Goal: Task Accomplishment & Management: Use online tool/utility

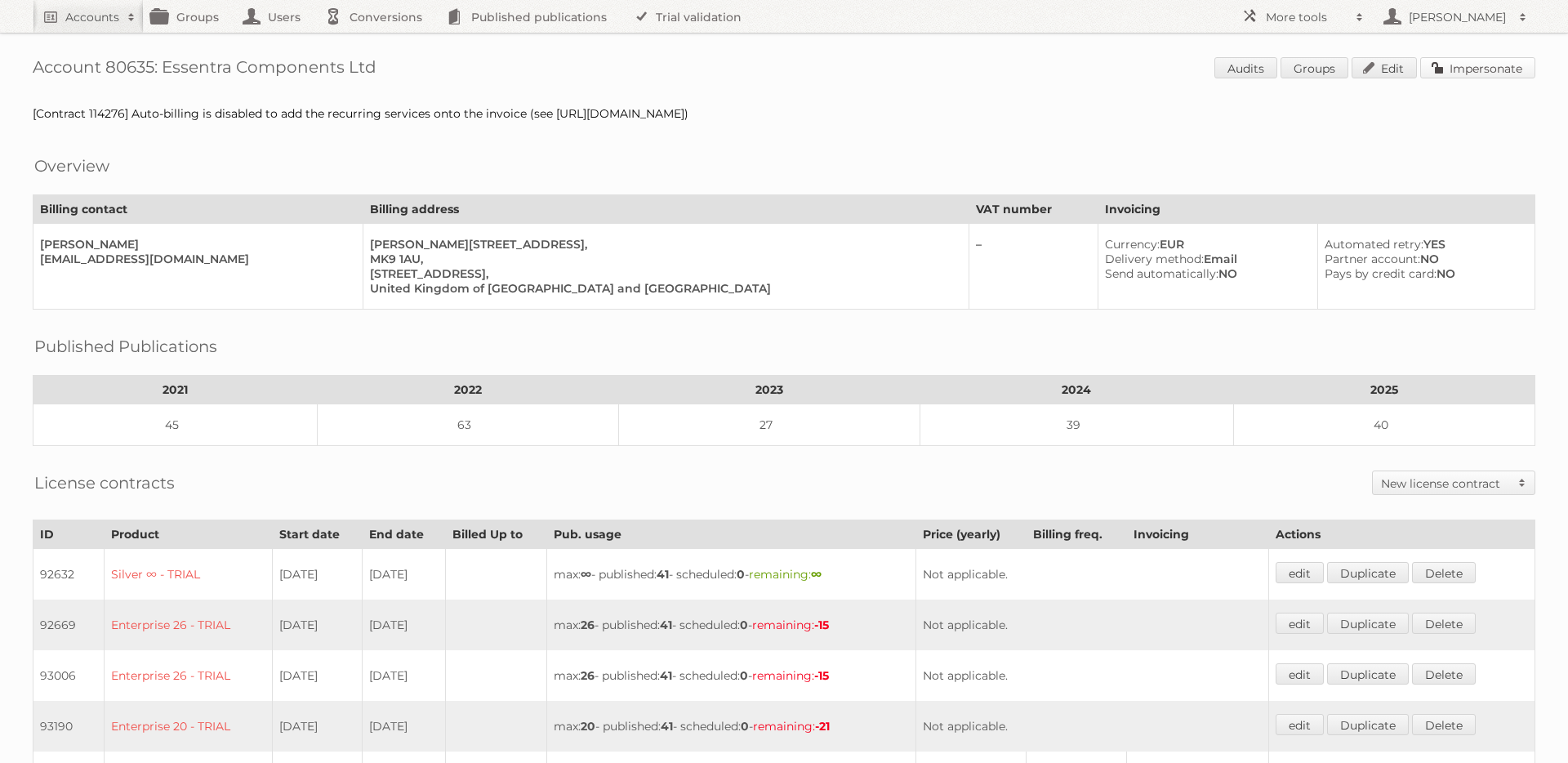
click at [1513, 73] on link "Impersonate" at bounding box center [1477, 67] width 115 height 22
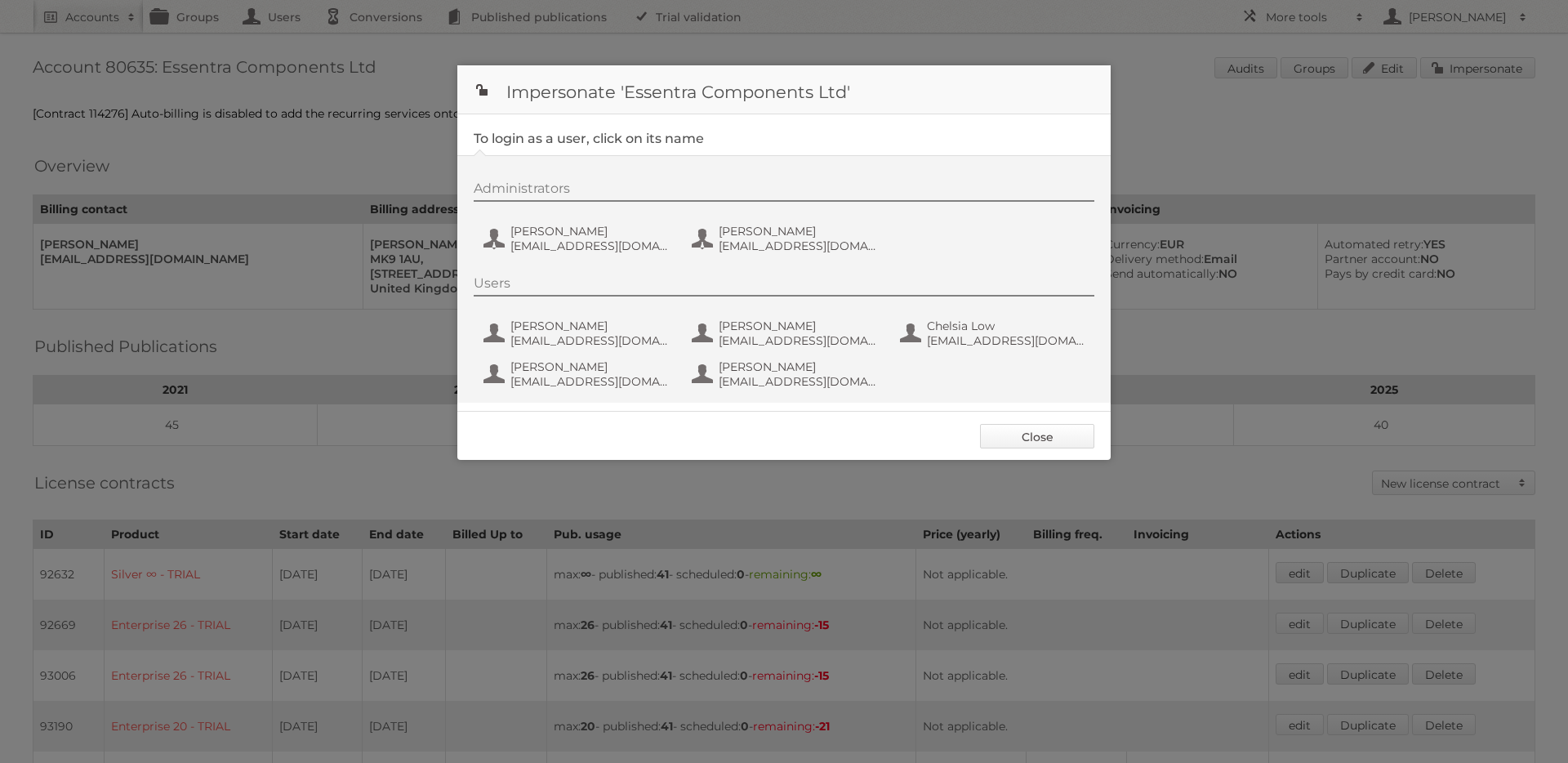
click at [1023, 434] on link "Close" at bounding box center [1037, 436] width 114 height 24
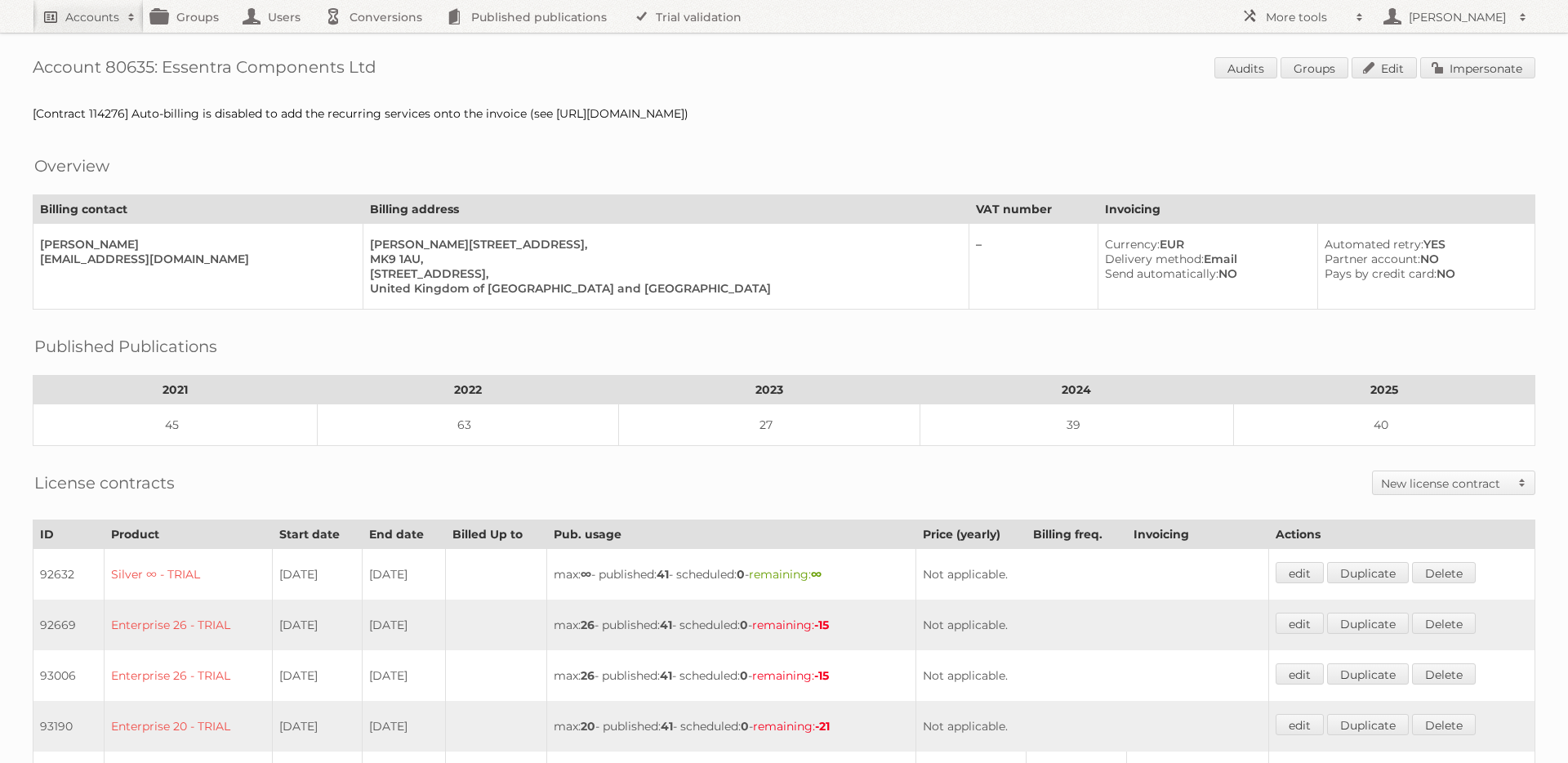
click at [79, 22] on h2 "Accounts" at bounding box center [92, 16] width 54 height 16
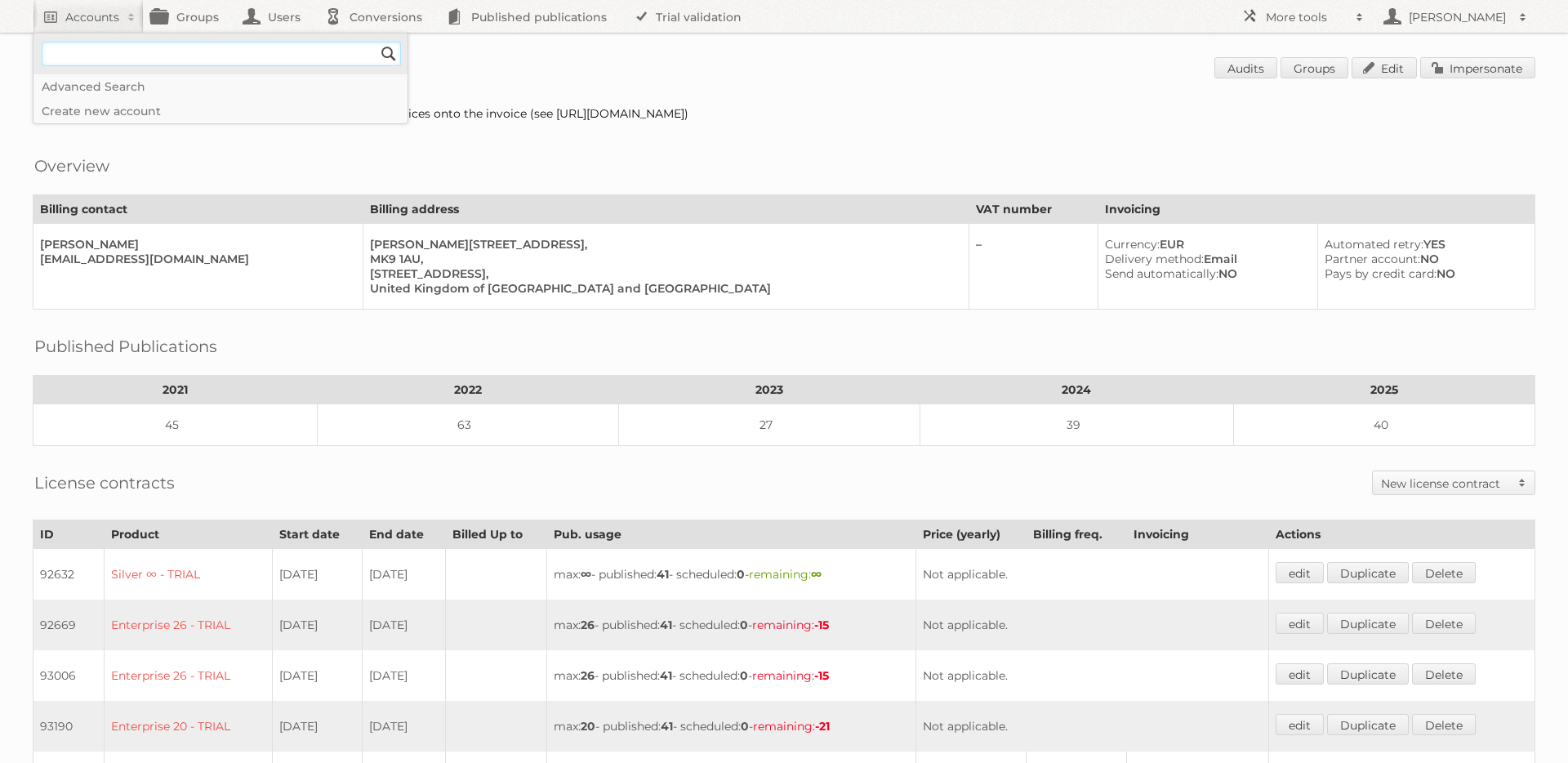
click at [86, 42] on input"] "text" at bounding box center [221, 54] width 360 height 24
type input"] "mamba"
click at [377, 41] on input "Search" at bounding box center [389, 54] width 24 height 24
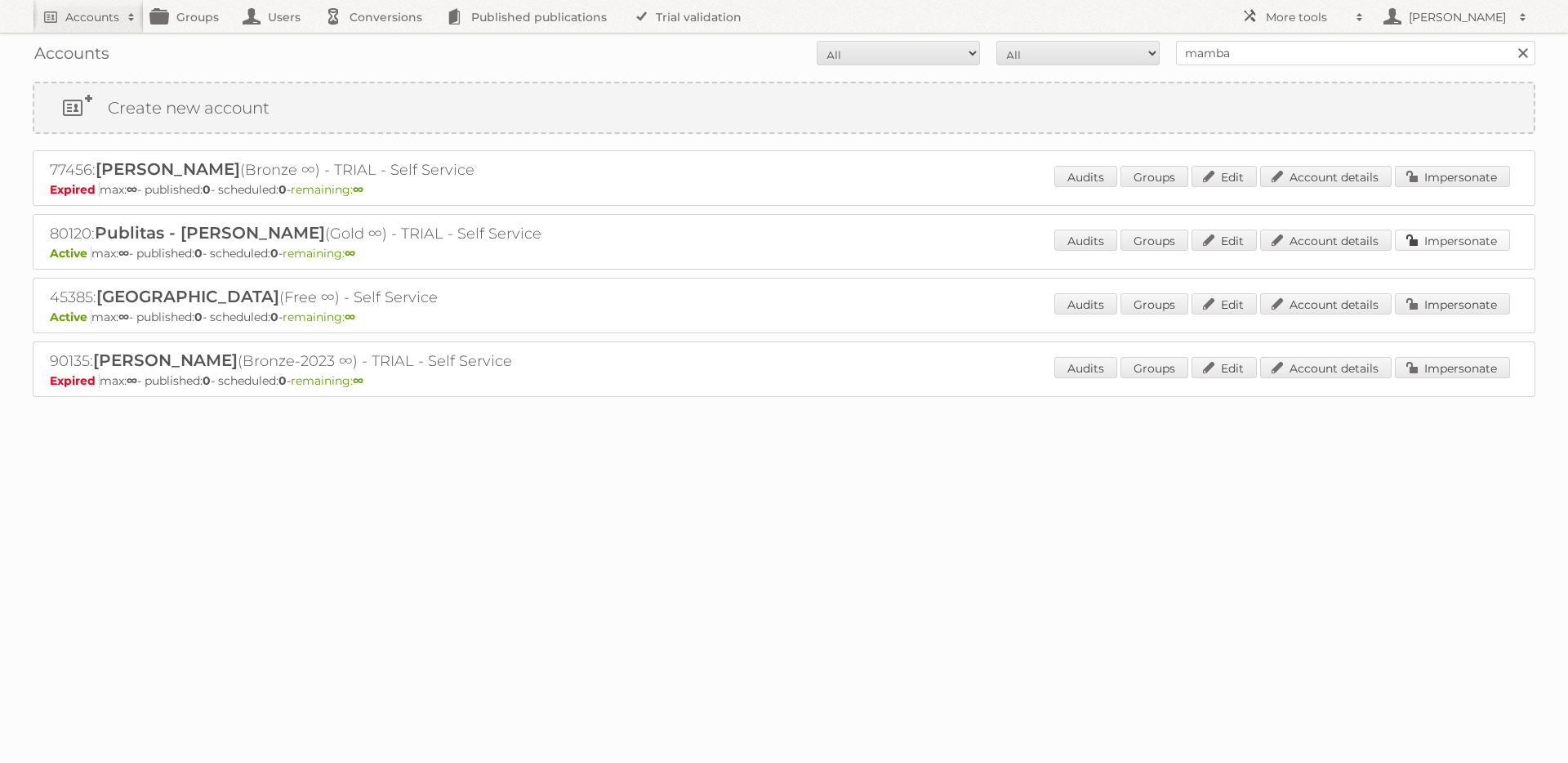
click at [1423, 245] on link "Impersonate" at bounding box center [1452, 240] width 115 height 22
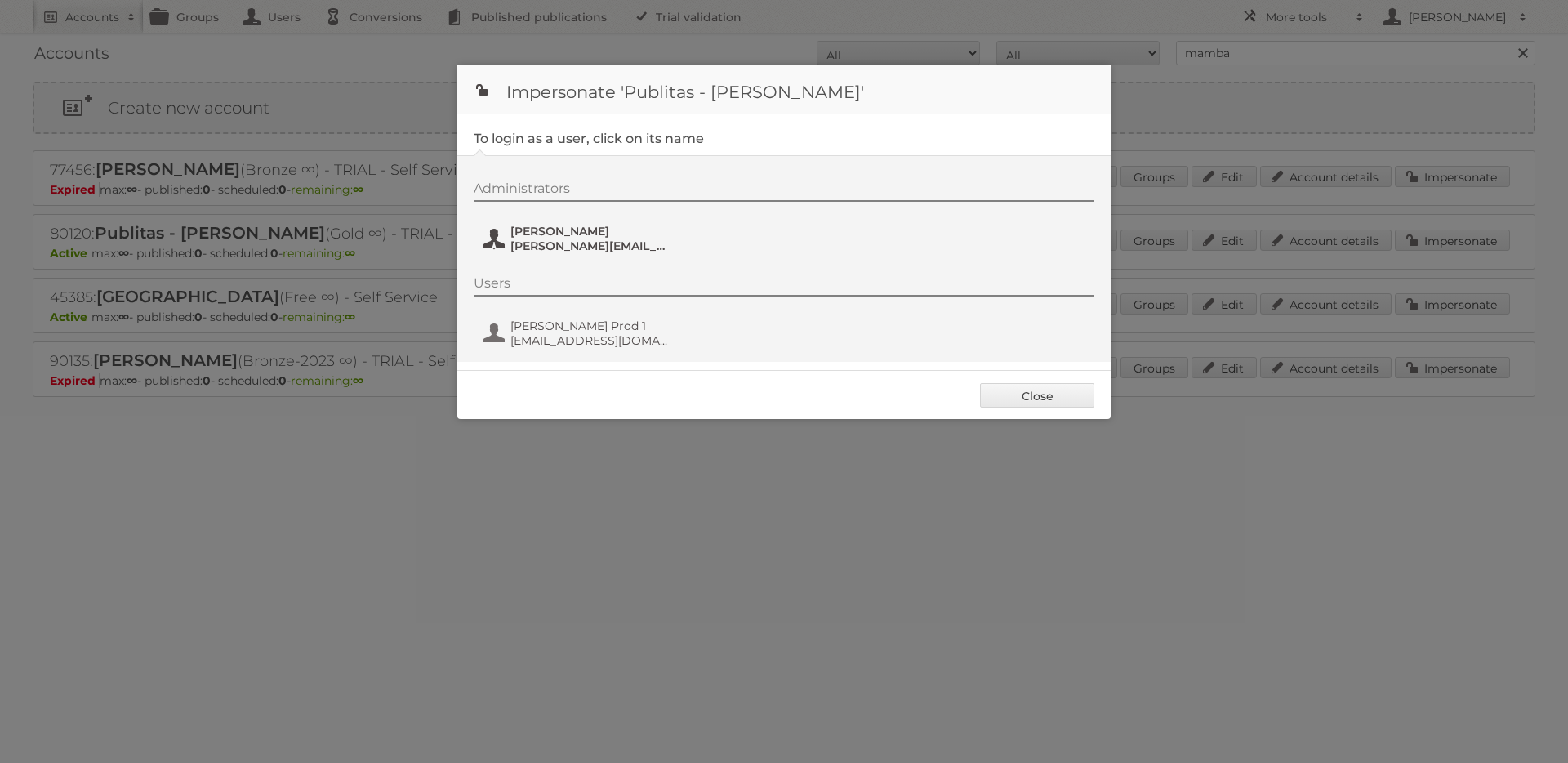
click at [532, 245] on span "leandro+mambadev@publitas.com" at bounding box center [590, 245] width 158 height 15
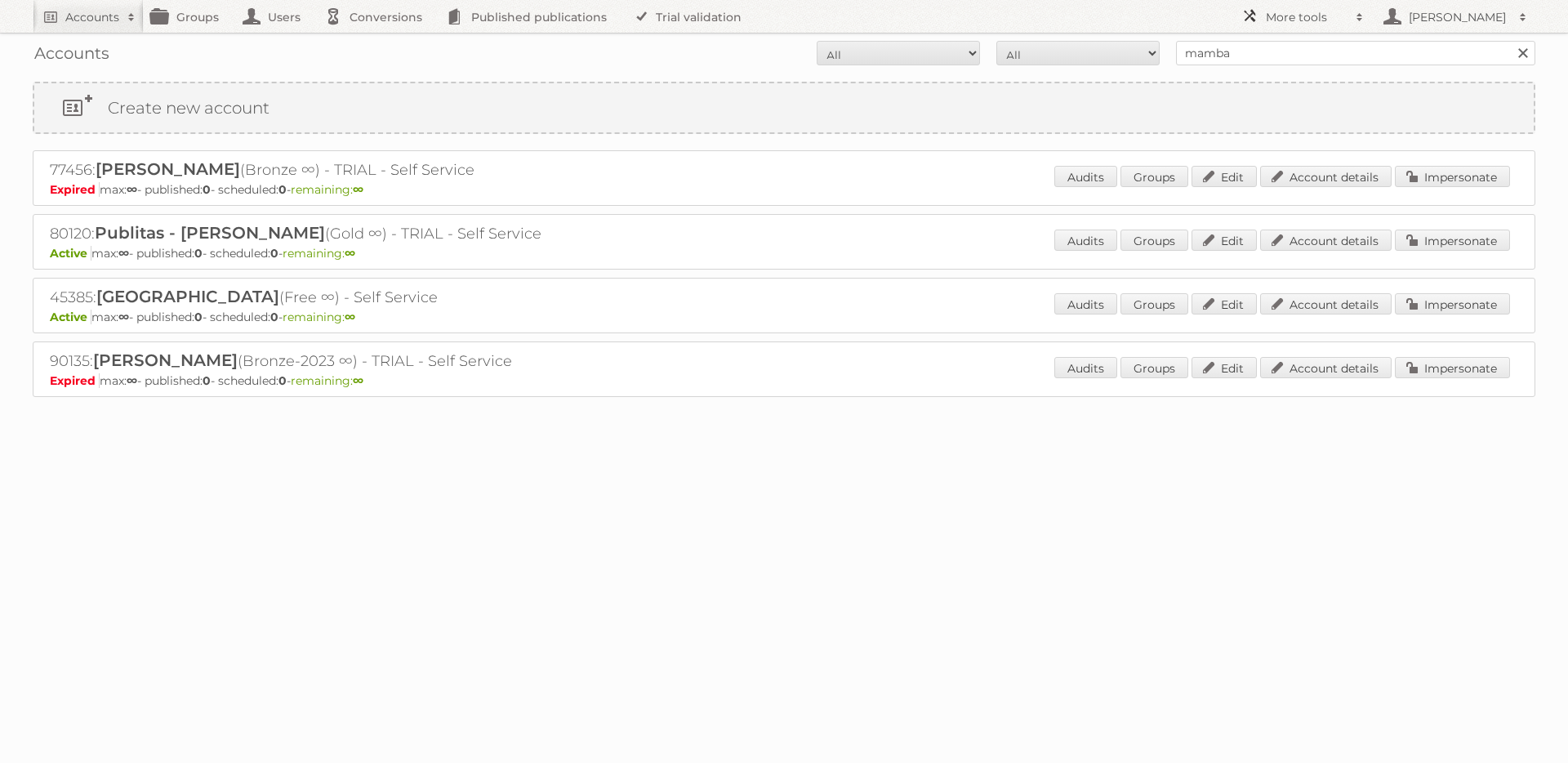
click at [1310, 17] on h2 "More tools" at bounding box center [1307, 16] width 81 height 16
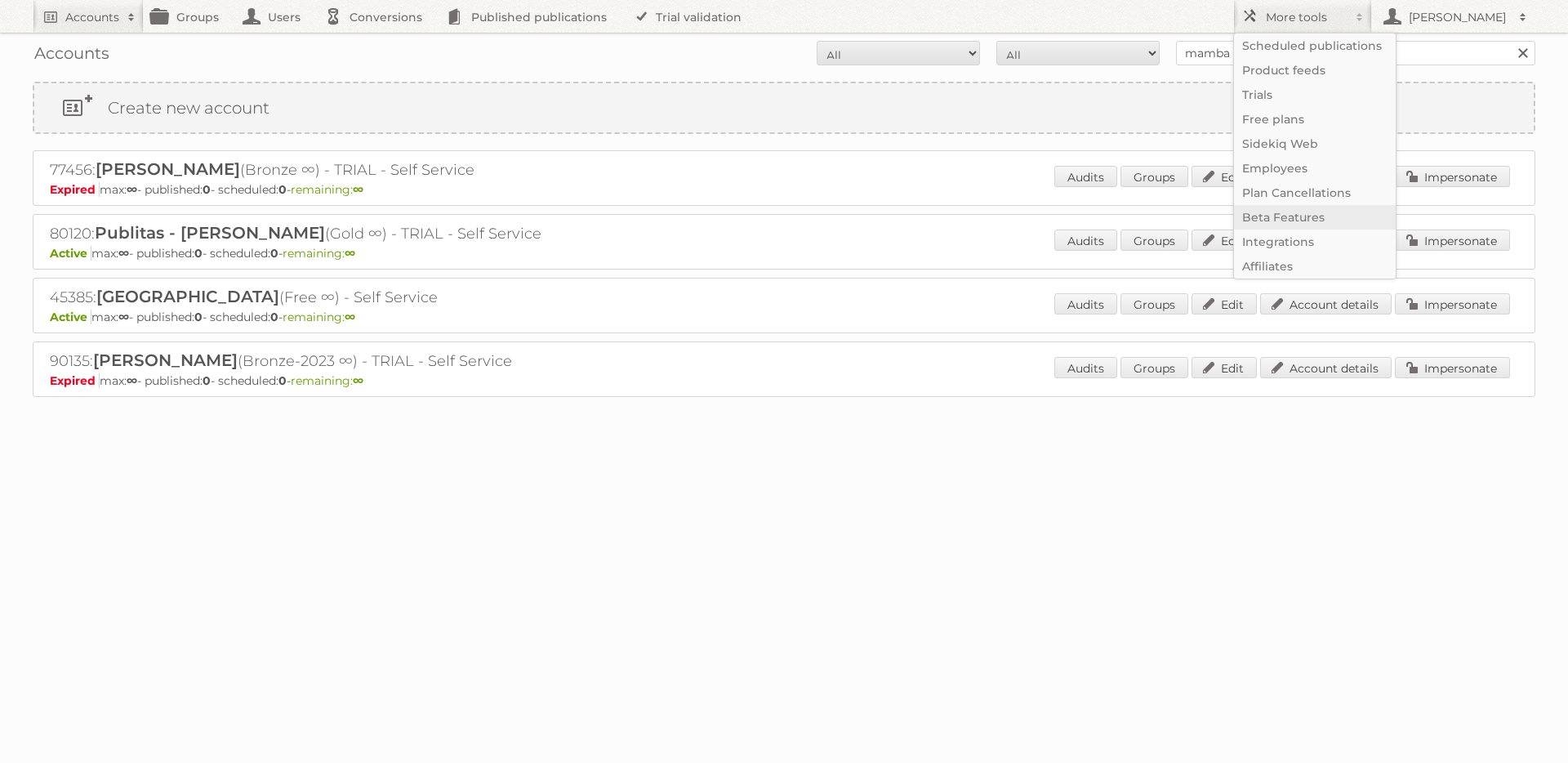
click at [1299, 217] on link "Beta Features" at bounding box center [1315, 217] width 162 height 24
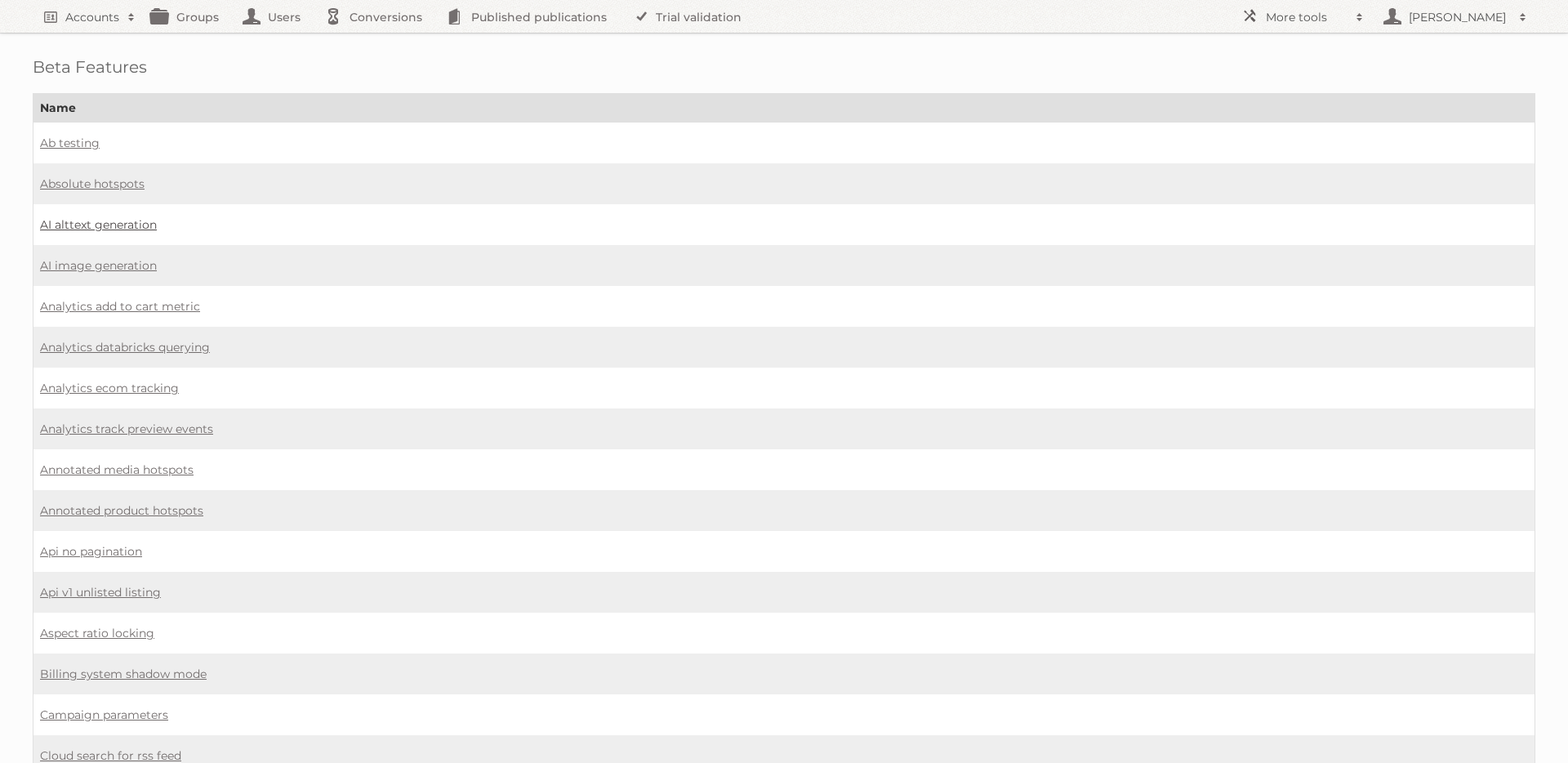
click at [87, 226] on link "AI alttext generation" at bounding box center [98, 224] width 117 height 15
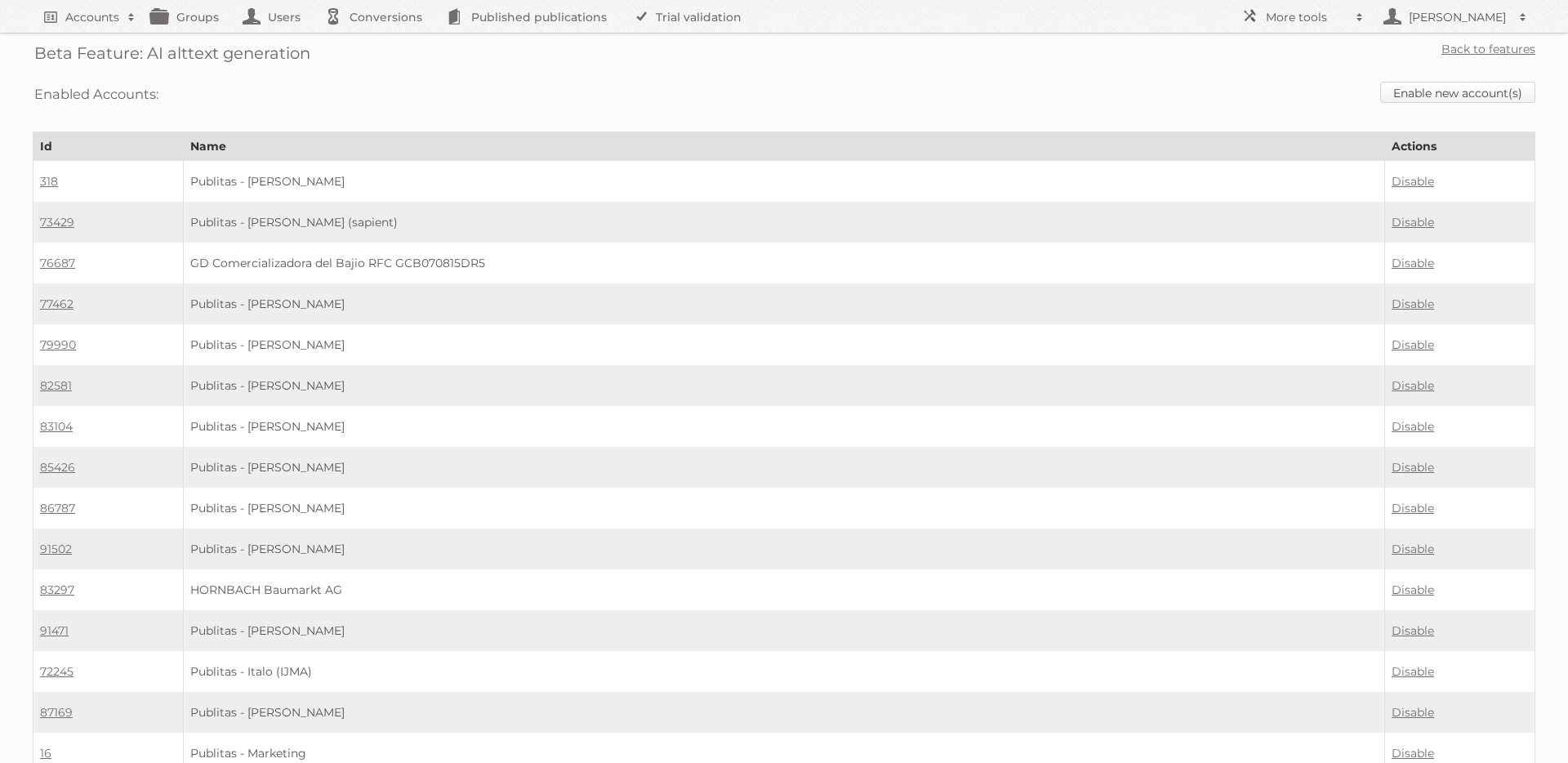
click at [1404, 89] on link "Enable new account(s)" at bounding box center [1458, 92] width 156 height 22
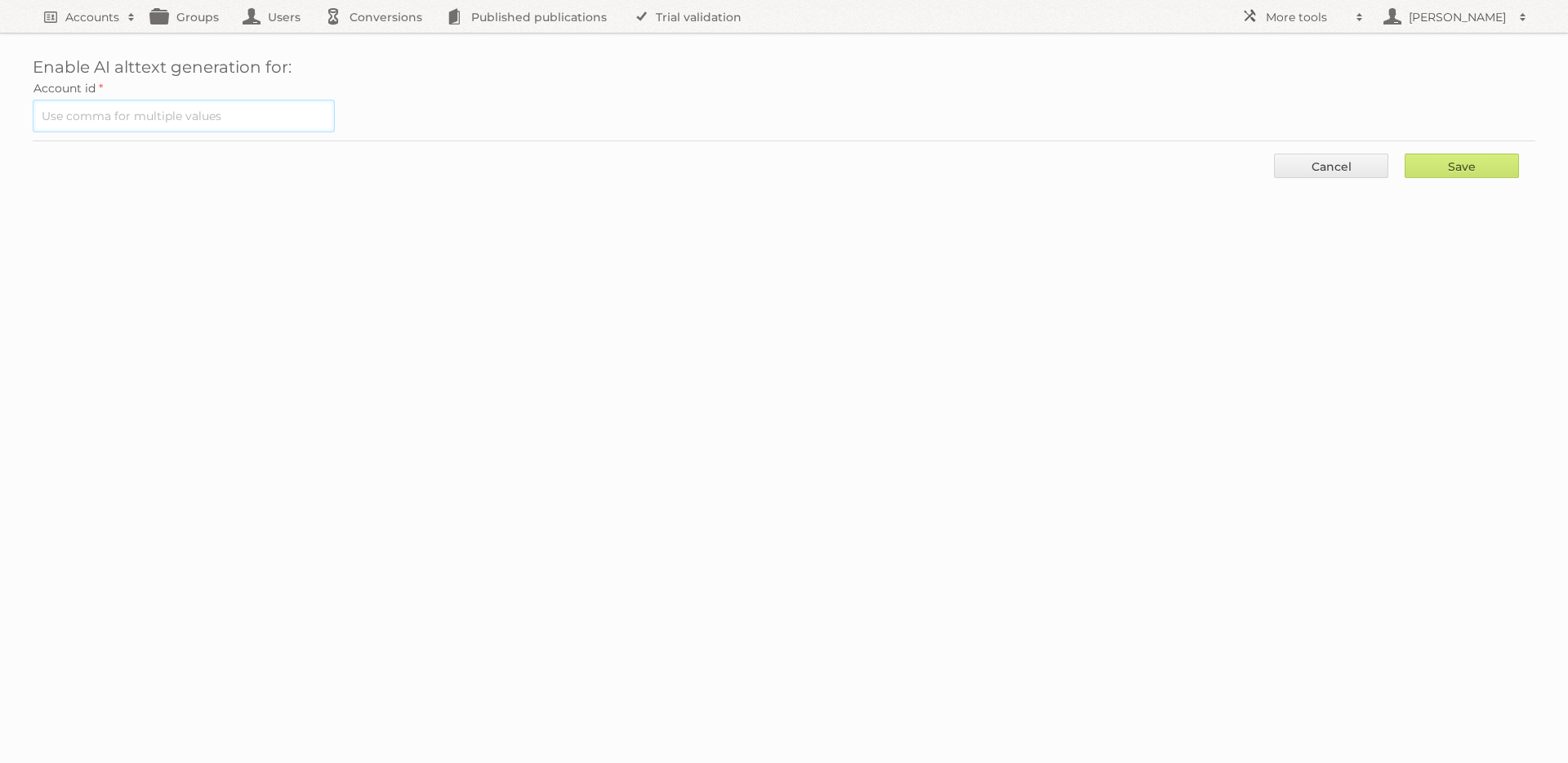
click at [259, 119] on input "text" at bounding box center [184, 116] width 303 height 33
type input "80120"
click at [1435, 170] on input "Save" at bounding box center [1462, 166] width 114 height 24
type input "..."
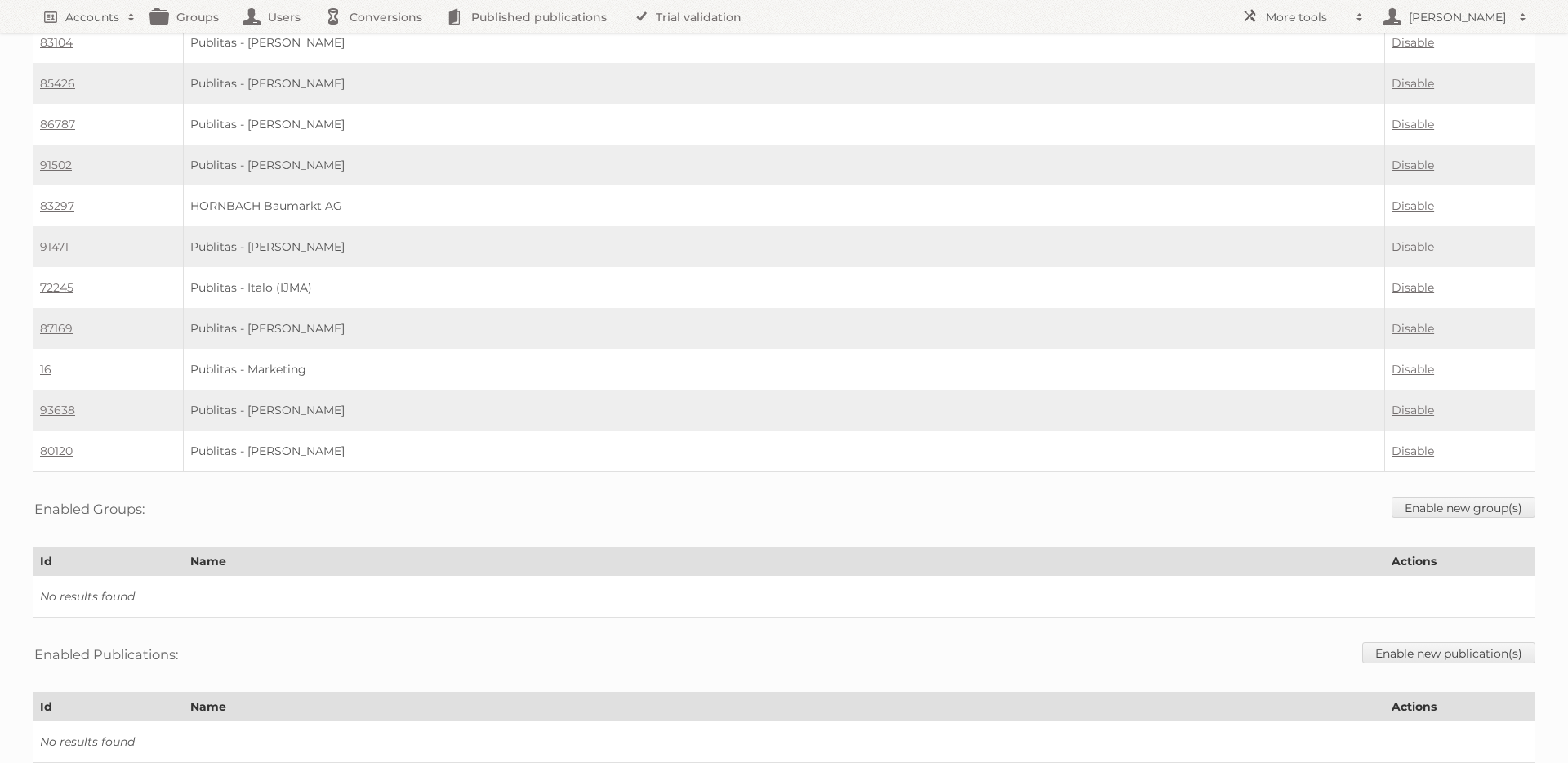
scroll to position [390, 0]
